Goal: Task Accomplishment & Management: Manage account settings

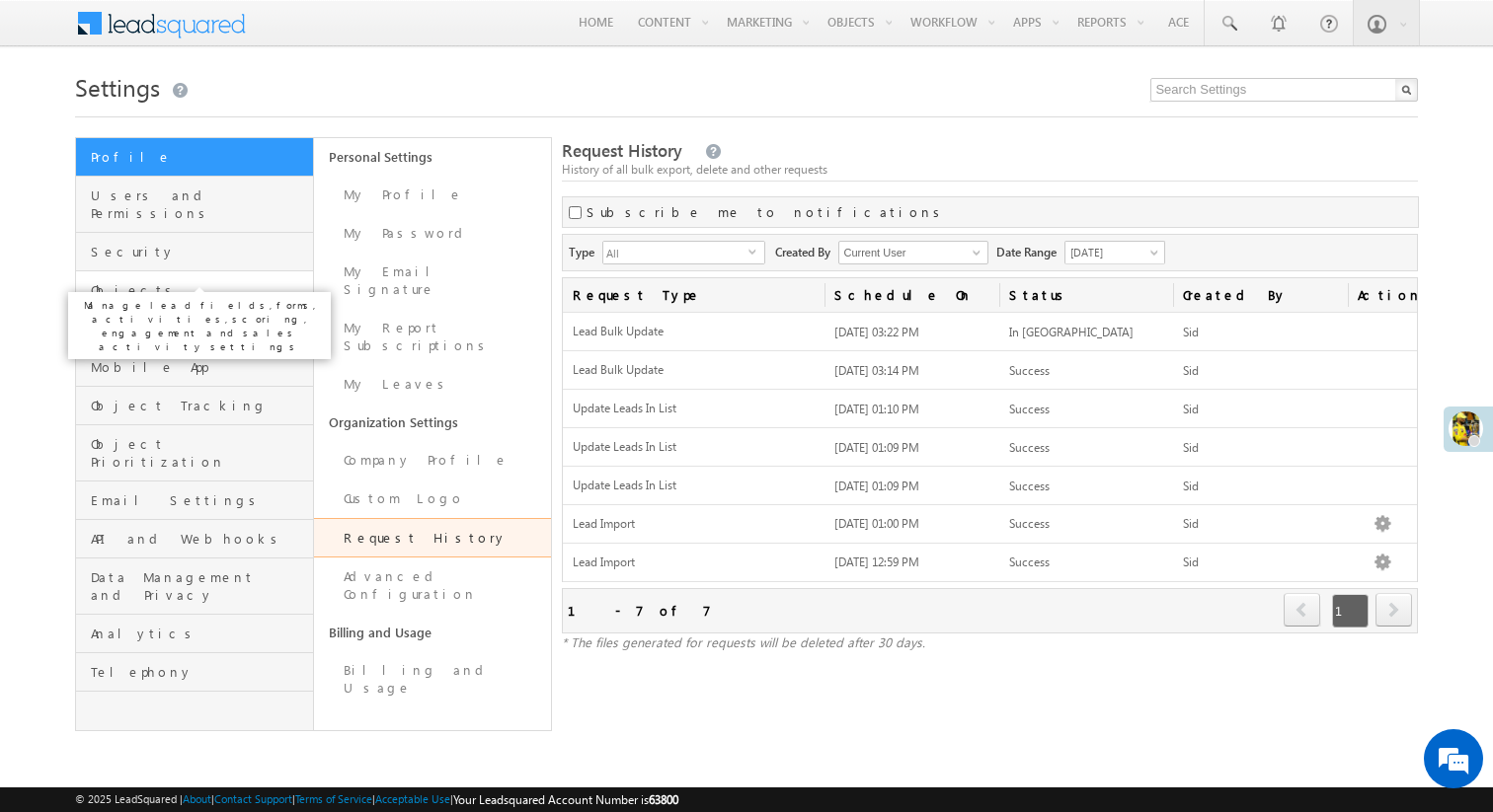
click at [197, 282] on span "Objects" at bounding box center [200, 290] width 217 height 18
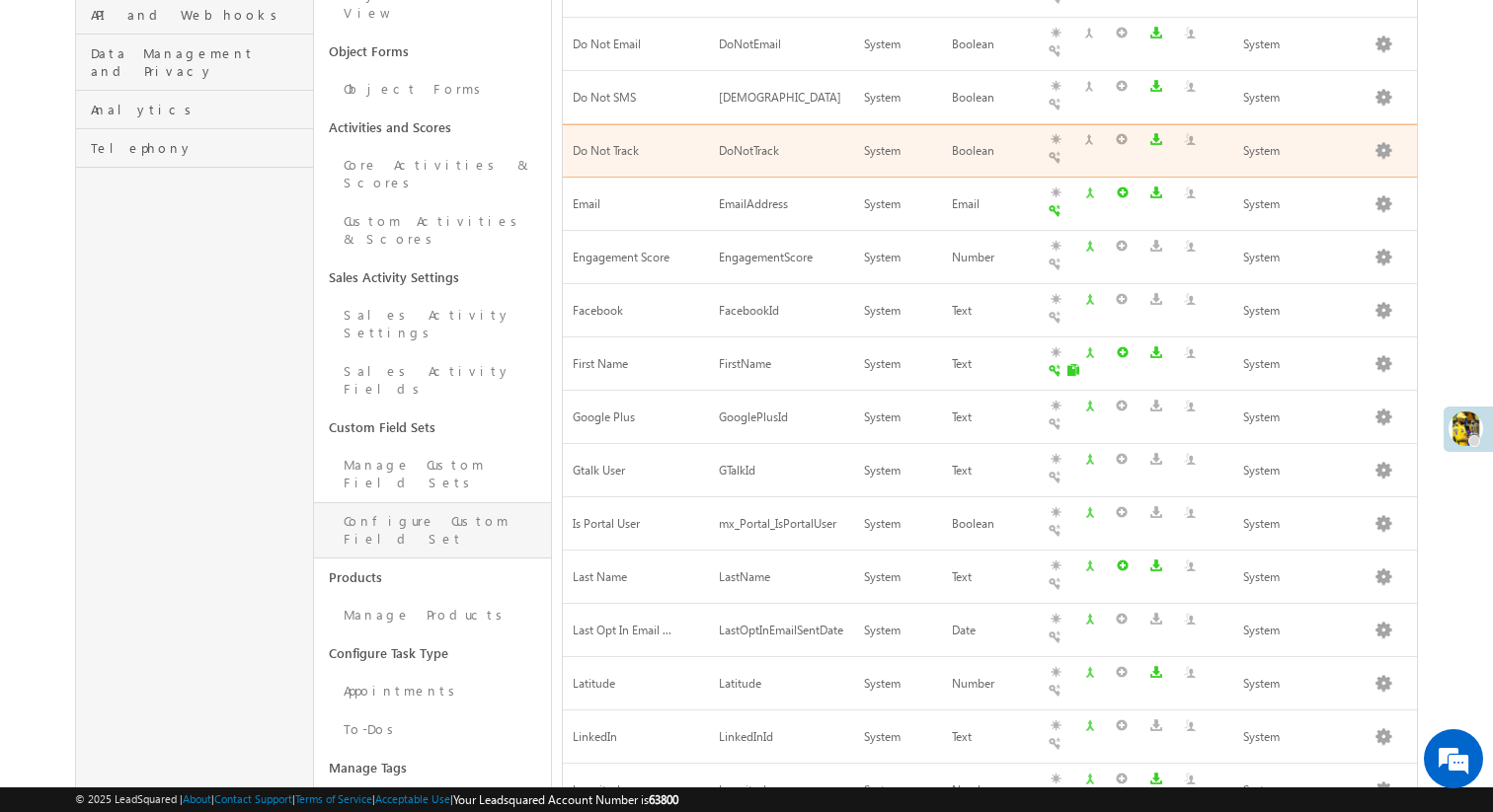
scroll to position [528, 0]
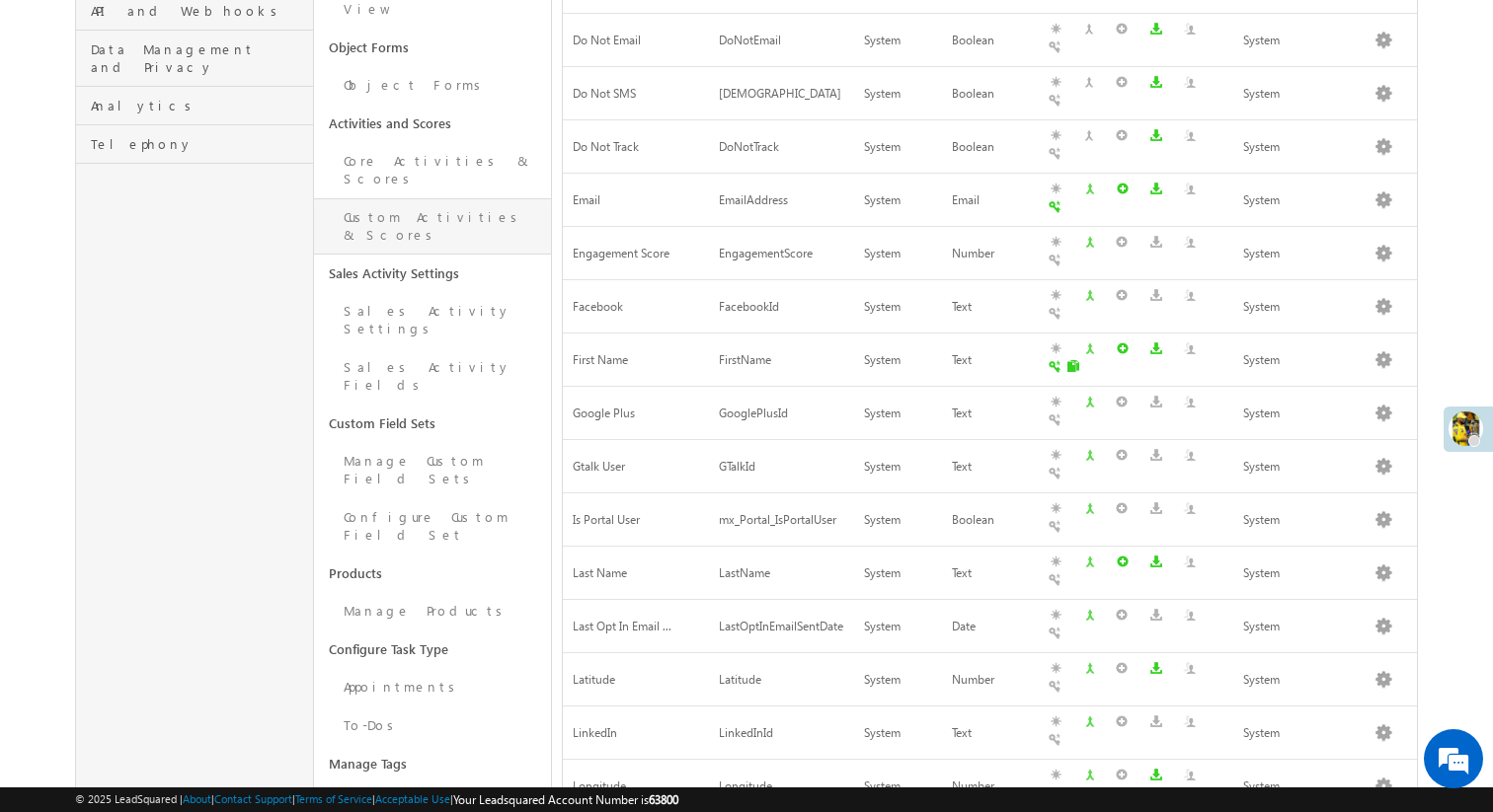
click at [428, 199] on link "Custom Activities & Scores" at bounding box center [433, 226] width 238 height 56
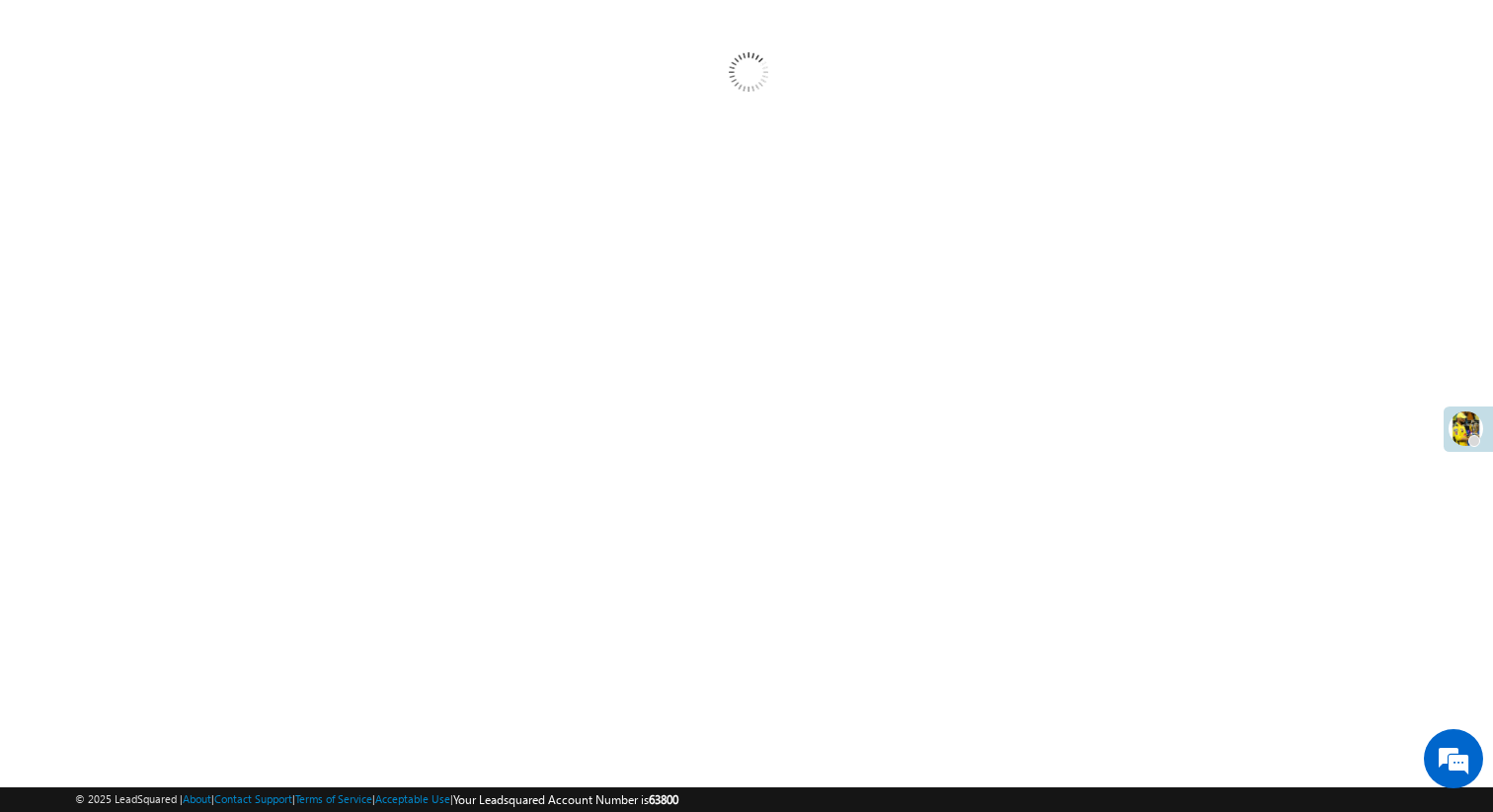
scroll to position [172, 0]
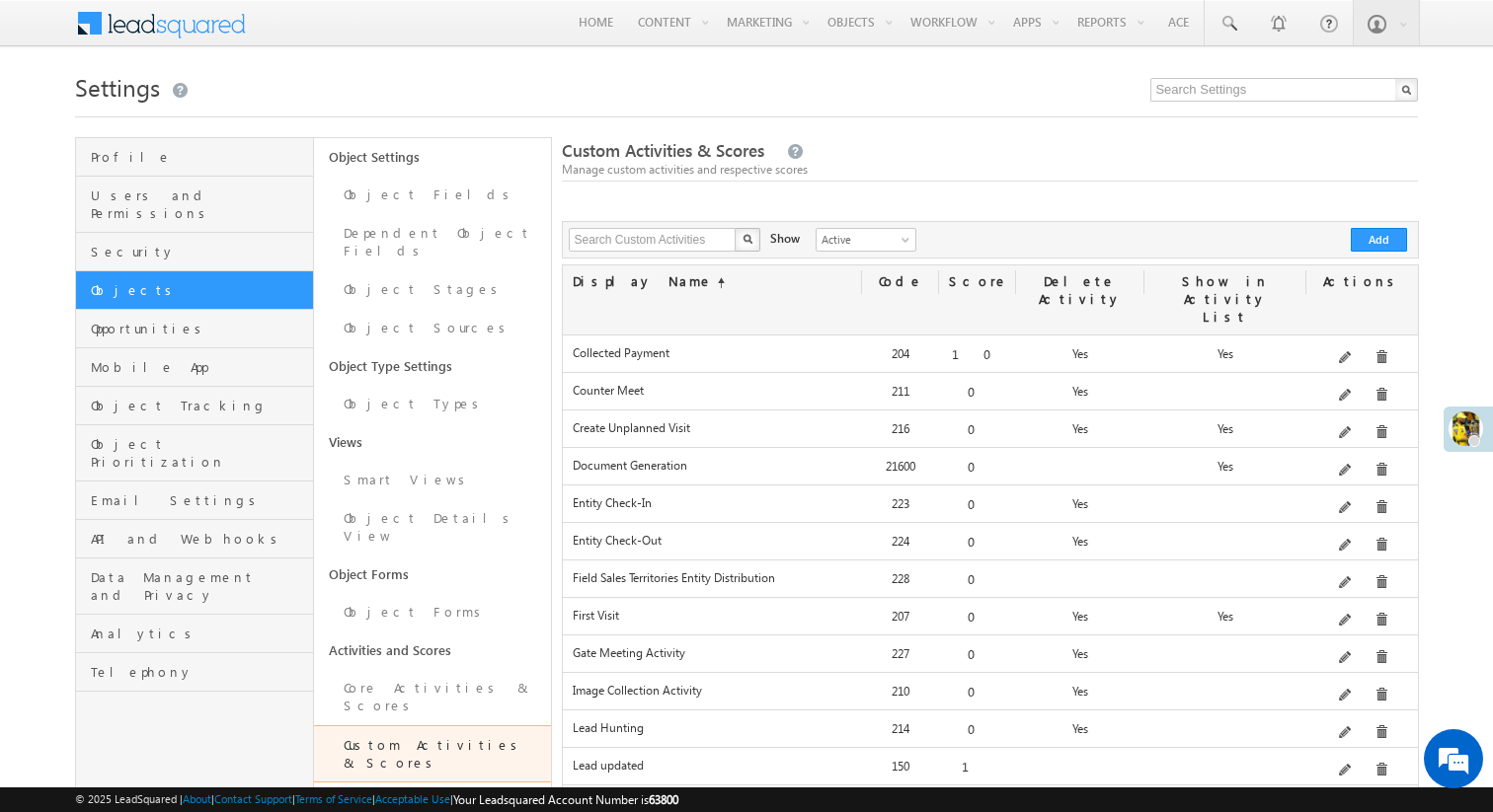
scroll to position [558, 0]
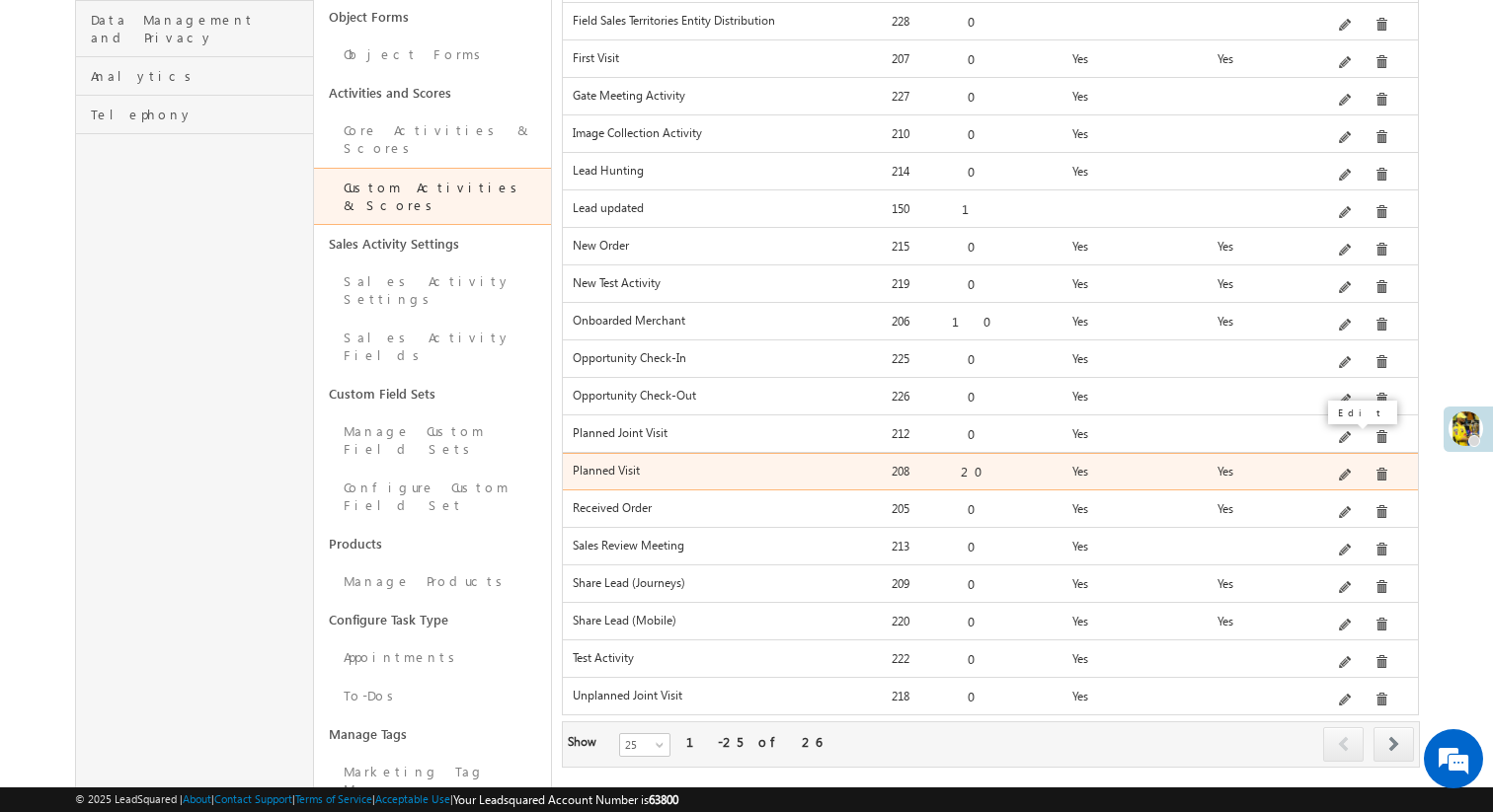
click at [1348, 469] on span at bounding box center [1346, 476] width 15 height 15
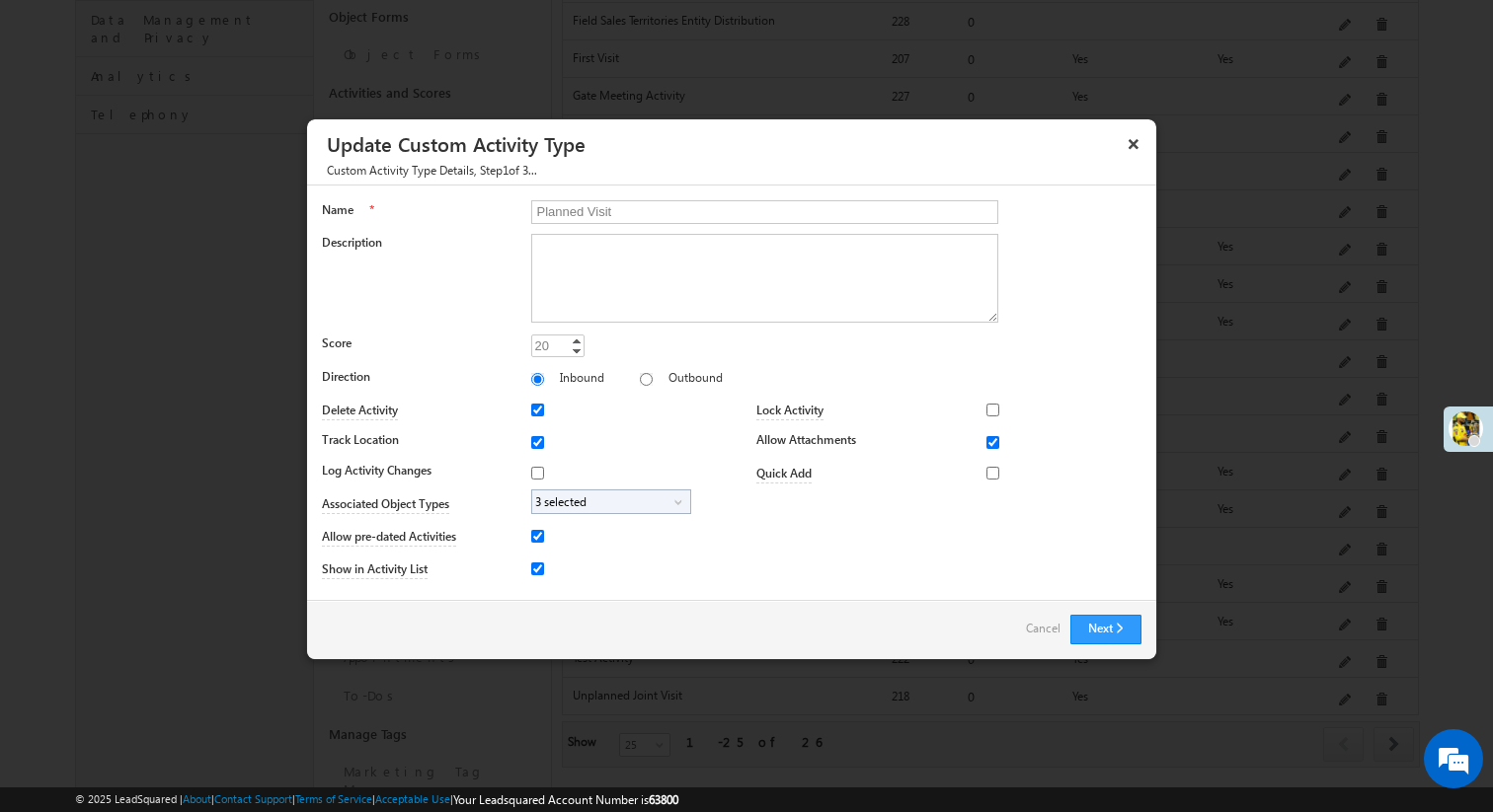
click at [634, 499] on span "3 selected" at bounding box center [604, 502] width 142 height 23
click at [556, 591] on input "Partner" at bounding box center [550, 595] width 13 height 13
checkbox input "true"
click at [994, 604] on div "Next Back Cancel" at bounding box center [731, 630] width 849 height 59
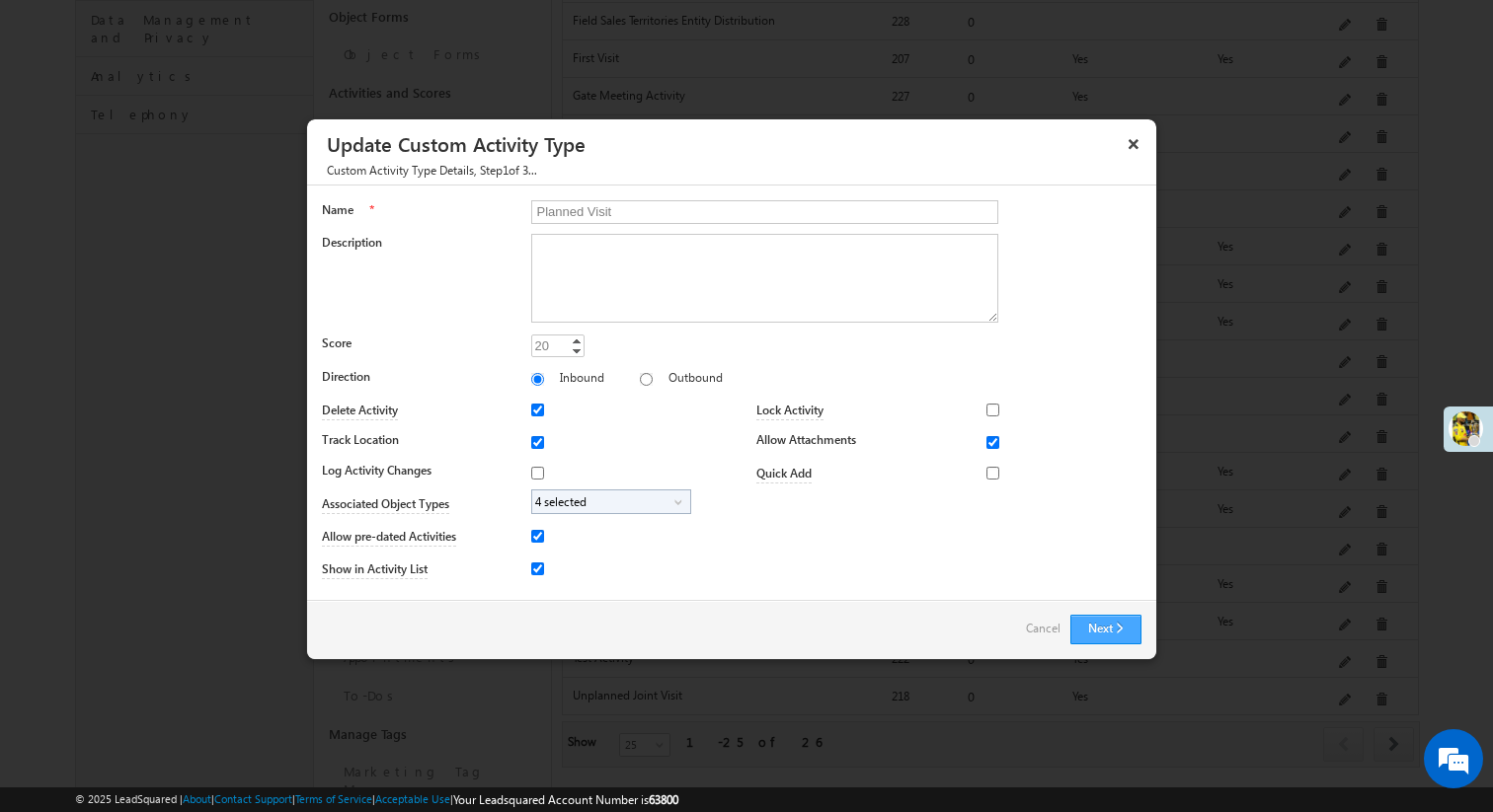
click at [1119, 624] on button "Next" at bounding box center [1106, 630] width 71 height 30
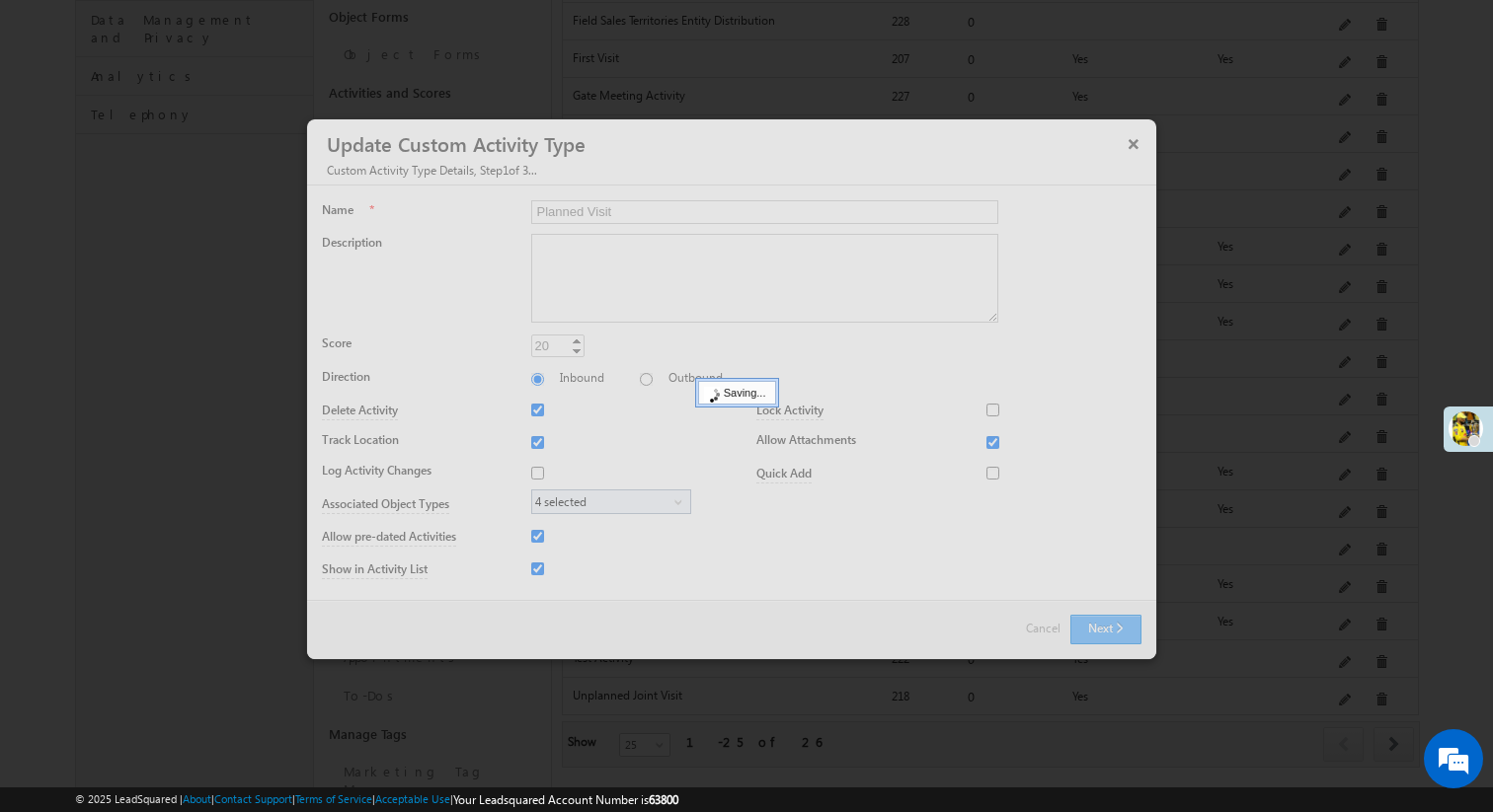
scroll to position [0, 0]
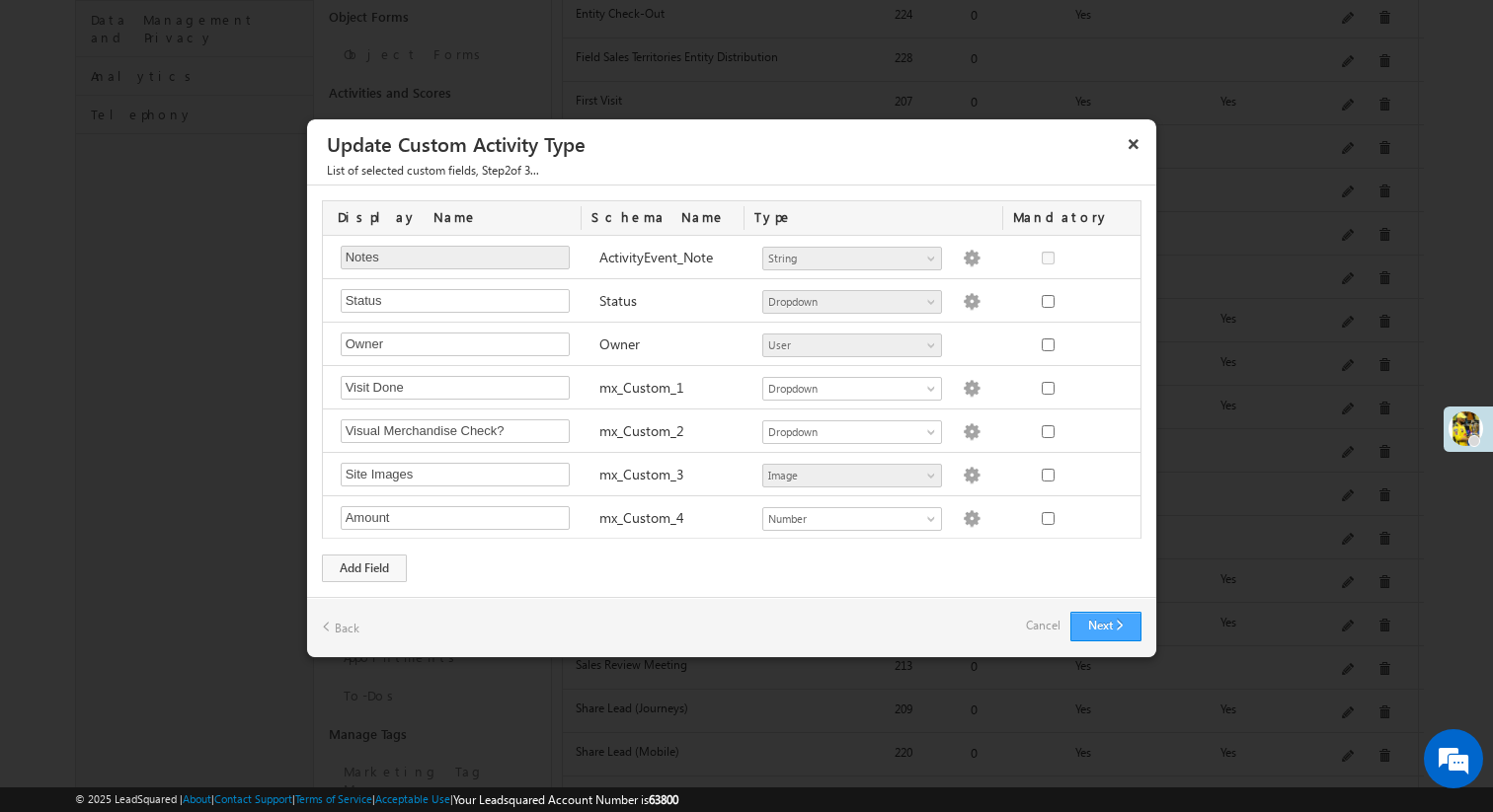
click at [1108, 609] on div "Next Back Cancel" at bounding box center [731, 627] width 849 height 60
click at [1108, 622] on button "Next" at bounding box center [1106, 627] width 71 height 30
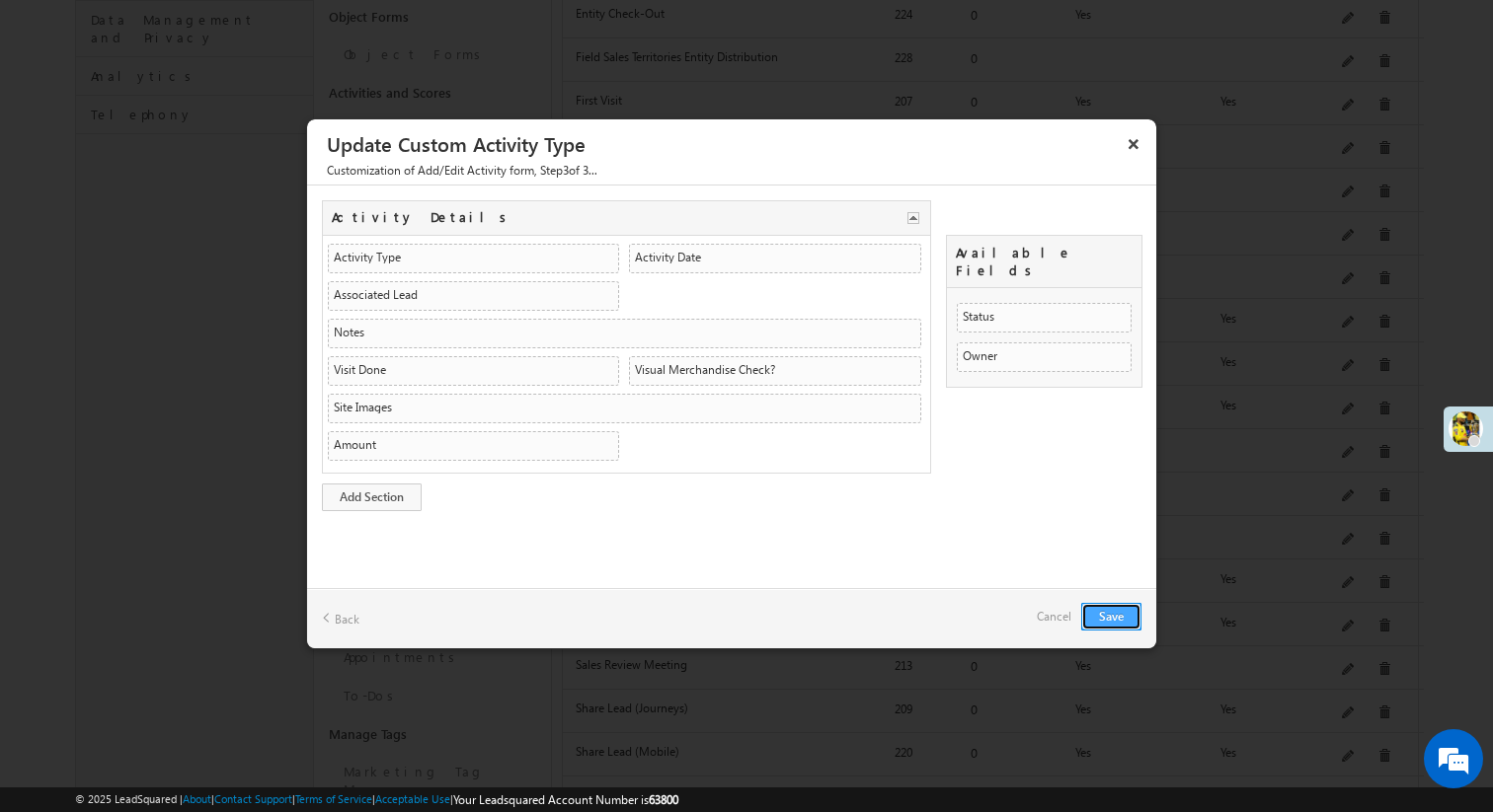
click at [1108, 622] on button "Save" at bounding box center [1111, 617] width 60 height 28
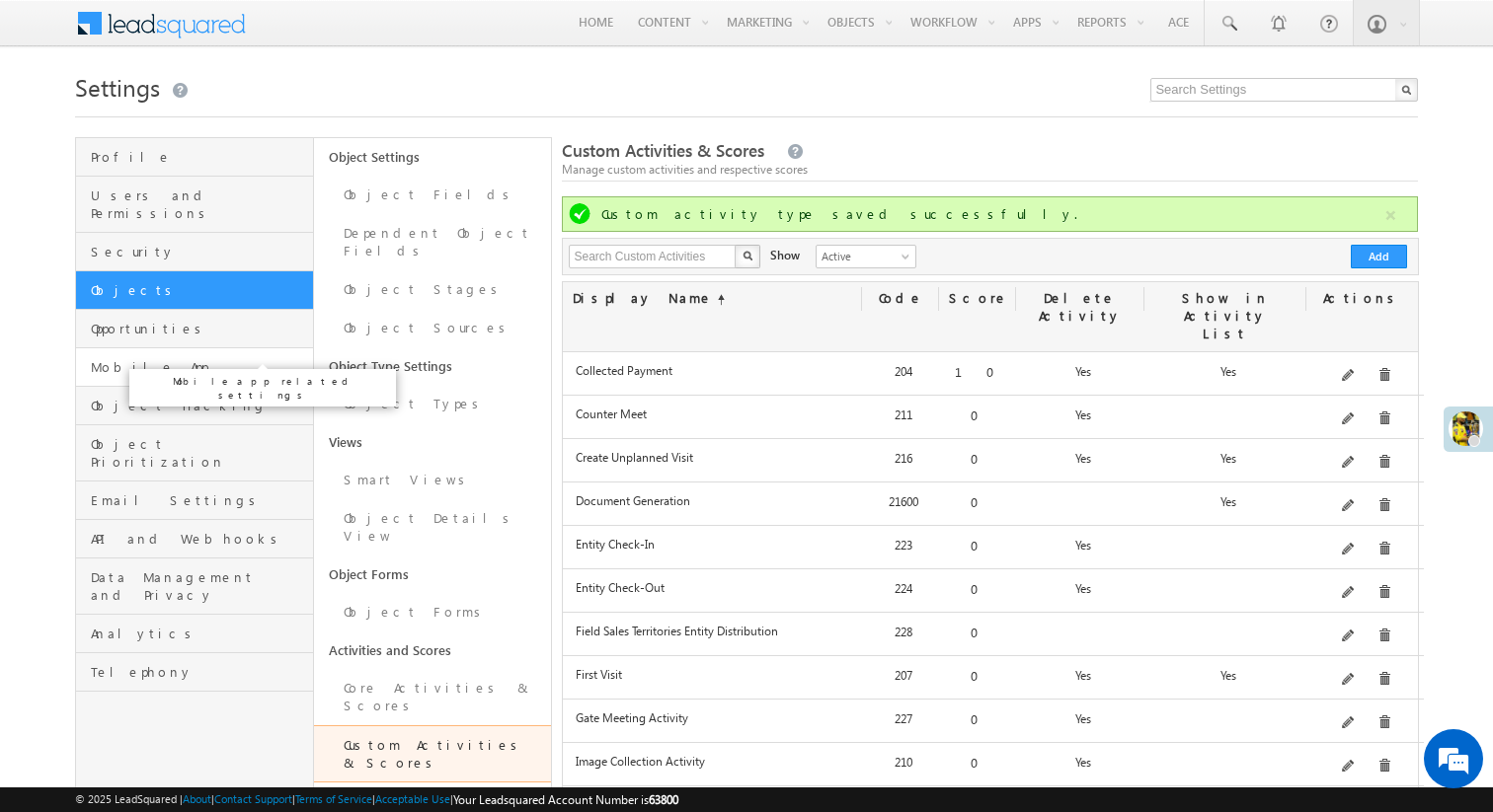
click at [212, 359] on span "Mobile App" at bounding box center [200, 367] width 217 height 18
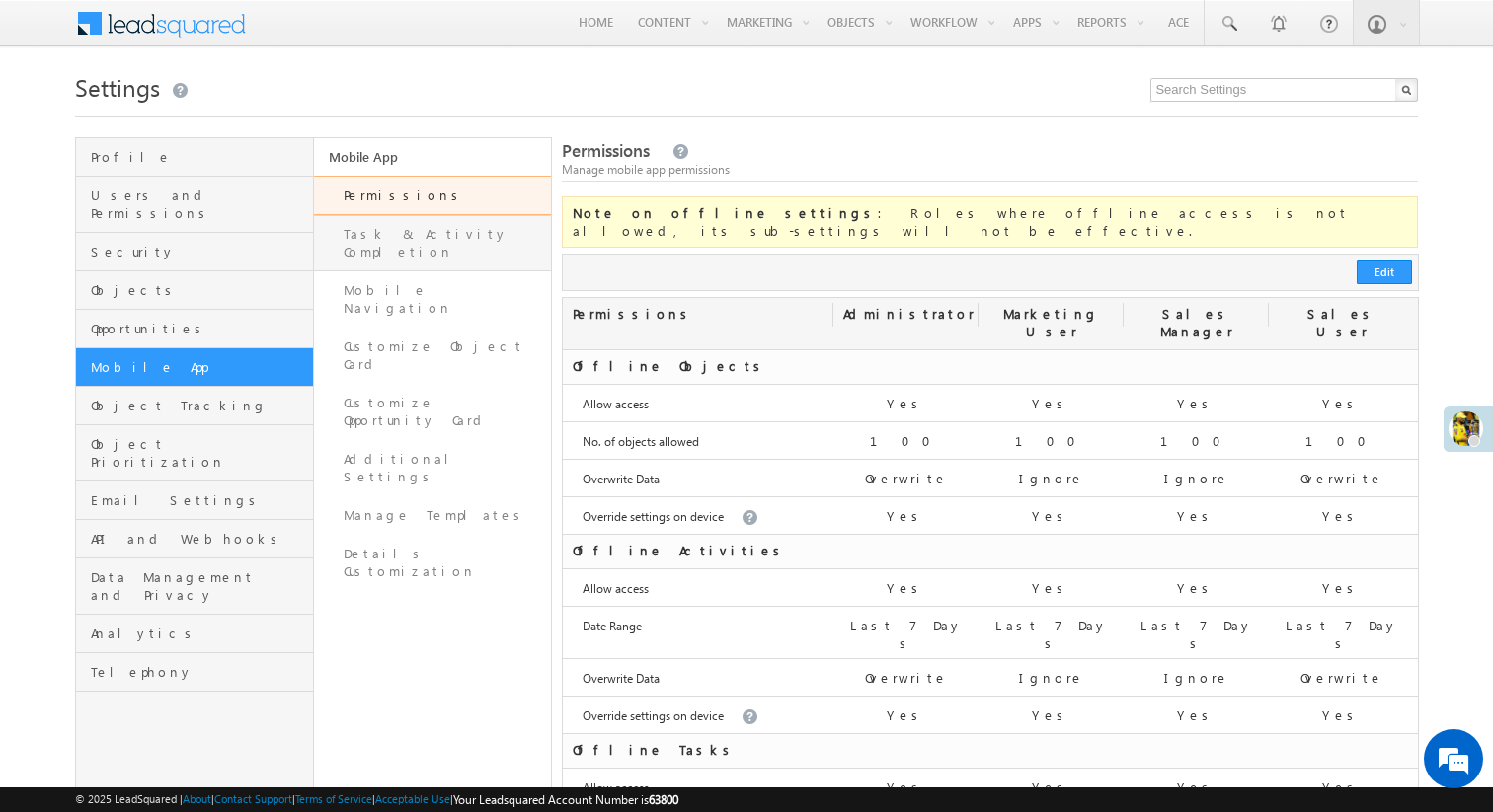
click at [404, 237] on link "Task & Activity Completion" at bounding box center [433, 243] width 238 height 56
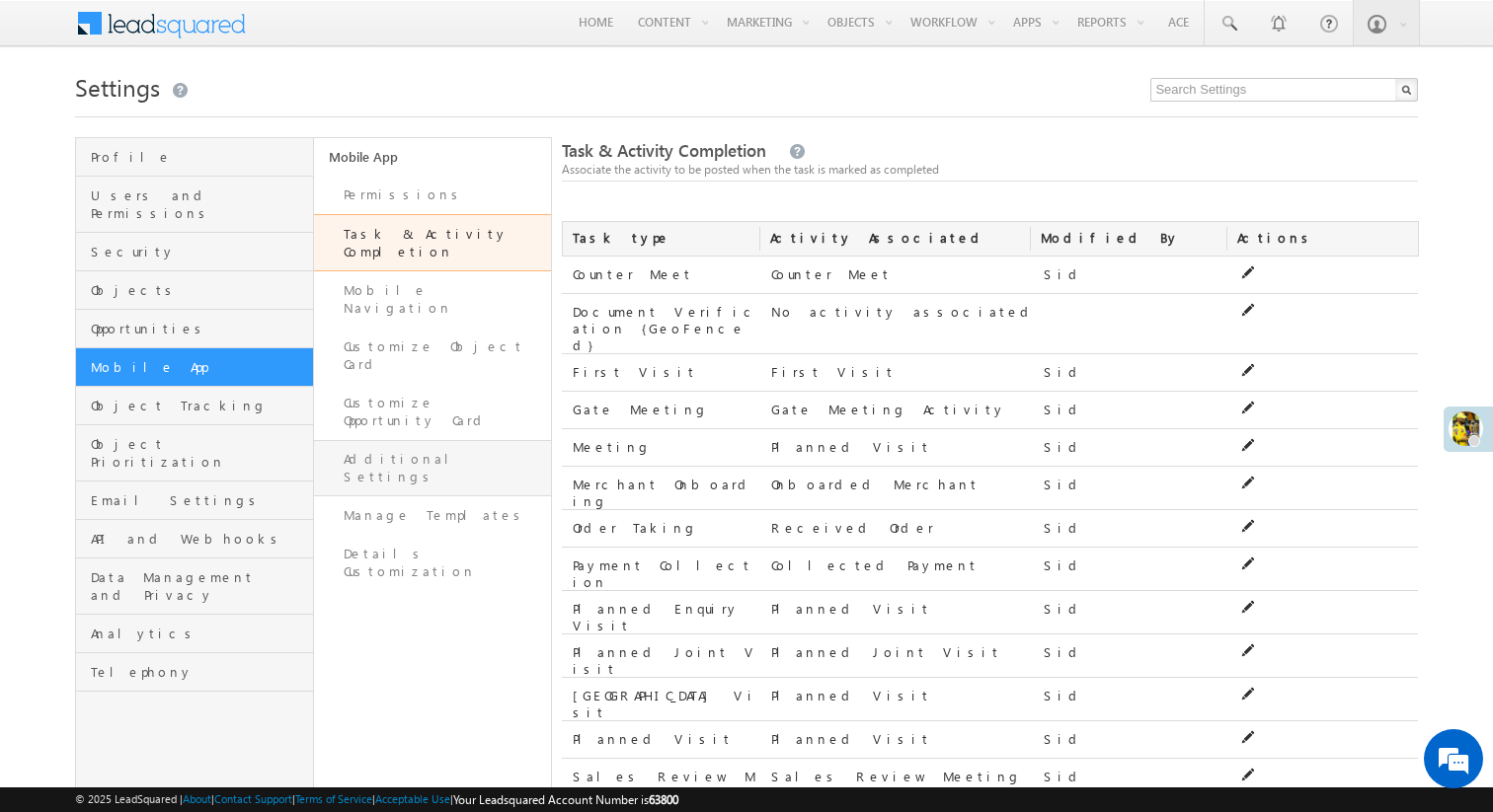
click at [446, 441] on link "Additional Settings" at bounding box center [433, 468] width 238 height 56
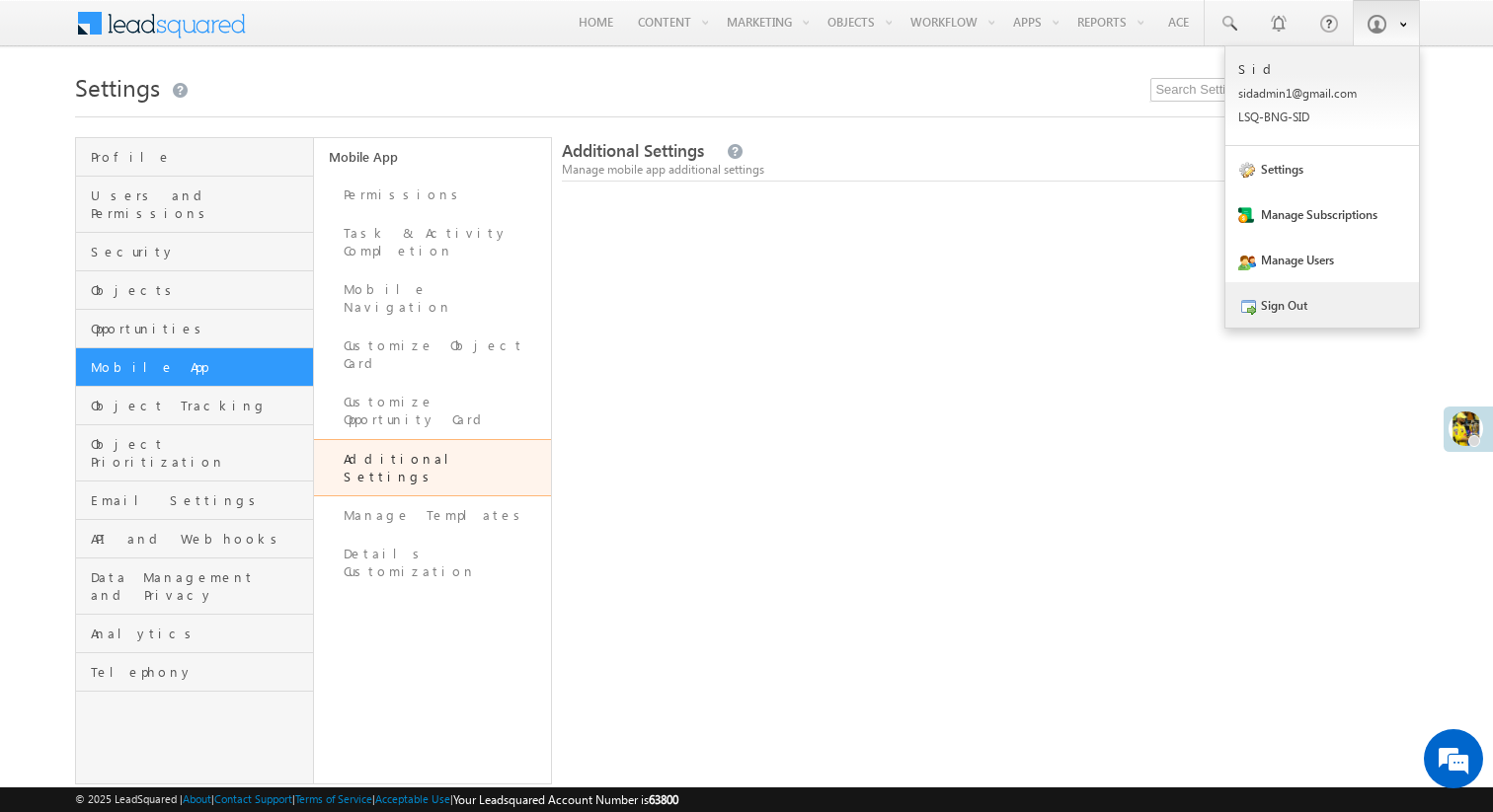
click at [1287, 311] on link "Sign Out" at bounding box center [1322, 305] width 194 height 45
